Goal: Task Accomplishment & Management: Manage account settings

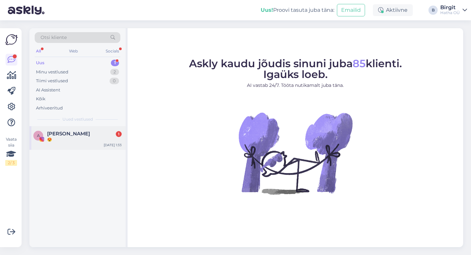
click at [75, 137] on div "😍" at bounding box center [84, 139] width 75 height 6
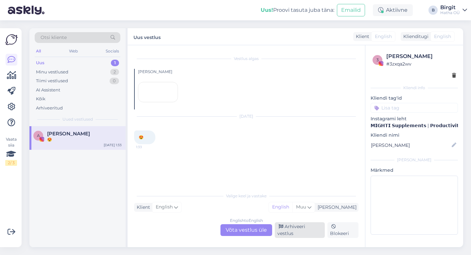
click at [300, 234] on div "Arhiveeri vestlus" at bounding box center [300, 230] width 50 height 16
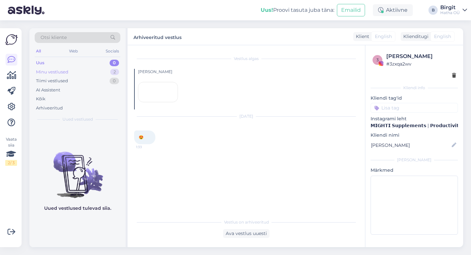
click at [89, 74] on div "Minu vestlused 2" at bounding box center [78, 71] width 86 height 9
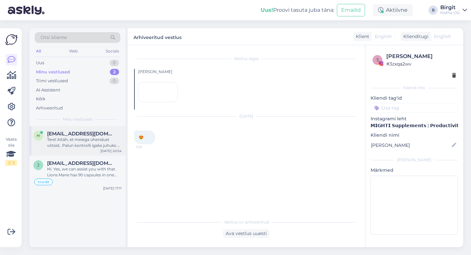
click at [88, 141] on div "Tere! Aitäh, et meiega ühendust võtsid.. Palun kontrolli igaks juhuks ka rämpsp…" at bounding box center [84, 142] width 75 height 12
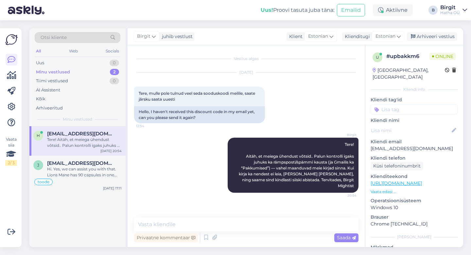
click at [175, 173] on div "Birgit Tere! Aitäh, et meiega ühendust võtsid.. Palun kontrolli igaks juhuks ka…" at bounding box center [246, 164] width 225 height 69
click at [56, 106] on div "Arhiveeritud" at bounding box center [49, 108] width 27 height 7
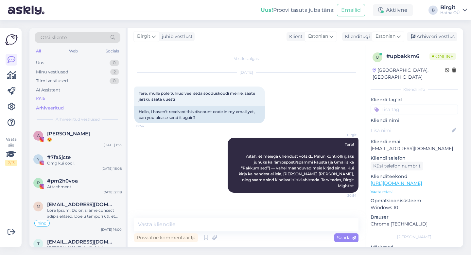
click at [49, 97] on div "Kõik" at bounding box center [78, 98] width 86 height 9
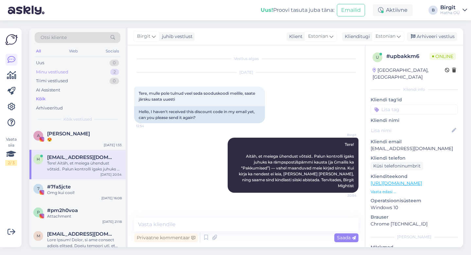
click at [77, 73] on div "Minu vestlused 2" at bounding box center [78, 71] width 86 height 9
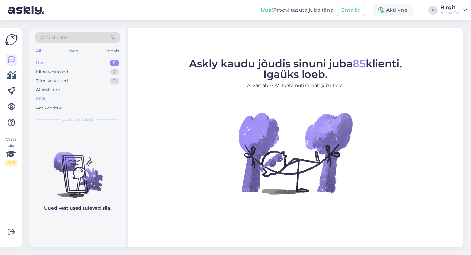
click at [40, 100] on div "Kõik" at bounding box center [40, 99] width 9 height 7
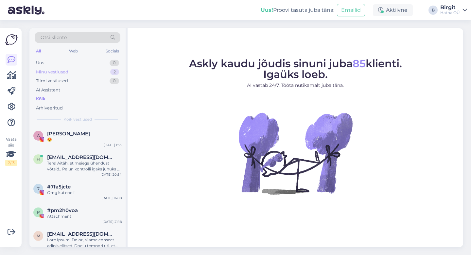
click at [66, 70] on div "Minu vestlused" at bounding box center [52, 72] width 32 height 7
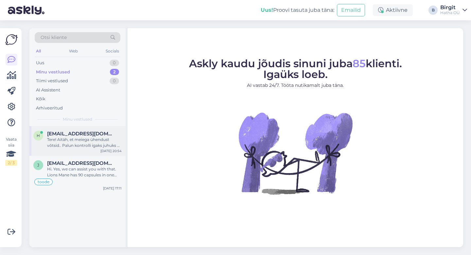
click at [71, 141] on div "Tere! Aitäh, et meiega ühendust võtsid.. Palun kontrolli igaks juhuks ka rämpsp…" at bounding box center [84, 142] width 75 height 12
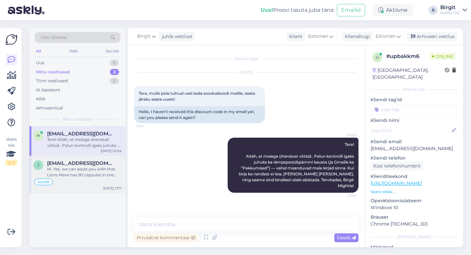
click at [72, 177] on div "Hi. Yes, we can assist you with that. Lions Mane has 90 capsules in one bag, an…" at bounding box center [84, 172] width 75 height 12
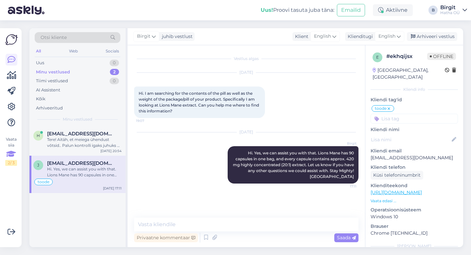
click at [11, 152] on icon at bounding box center [11, 154] width 10 height 12
